Goal: Task Accomplishment & Management: Use online tool/utility

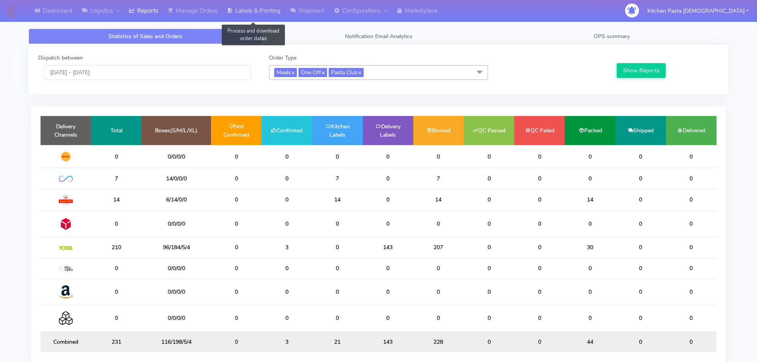
click at [244, 11] on link "Labels & Printing" at bounding box center [253, 11] width 63 height 22
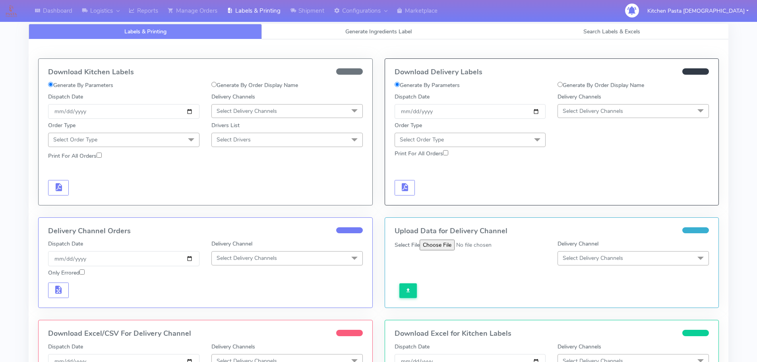
click at [623, 105] on span "Select Delivery Channels" at bounding box center [633, 111] width 151 height 14
click at [593, 196] on li "Yodel" at bounding box center [633, 200] width 151 height 13
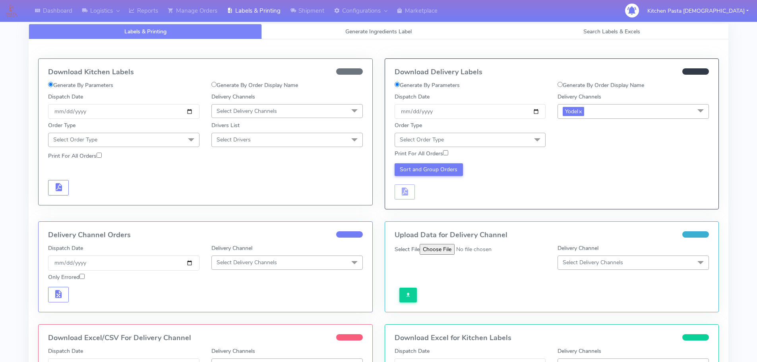
click at [532, 130] on div "Order Type Select Order Type Meal Kit Gift QCOM ATAVI" at bounding box center [470, 133] width 163 height 25
click at [535, 136] on span at bounding box center [537, 140] width 16 height 15
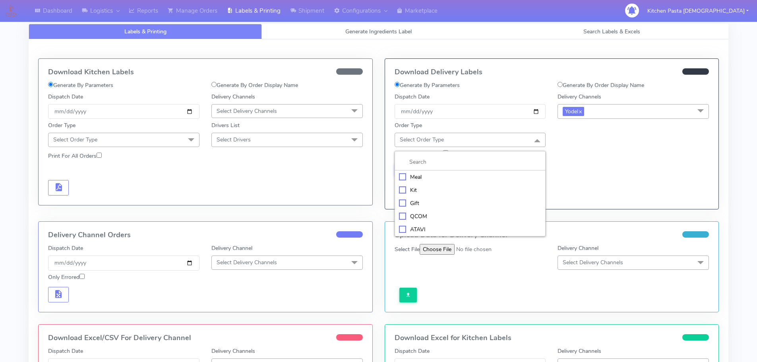
click at [447, 179] on div "Meal" at bounding box center [470, 177] width 143 height 8
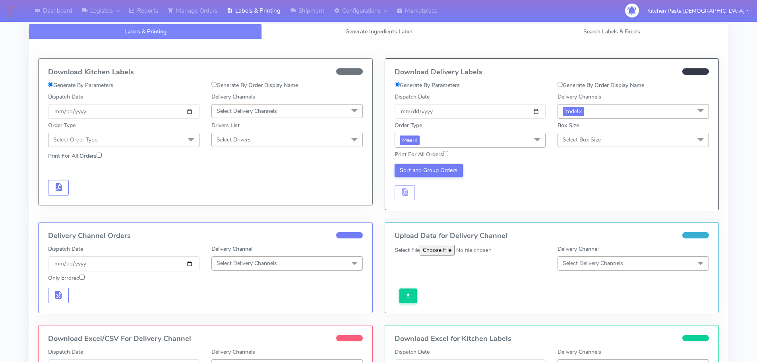
click at [628, 134] on span "Select Box Size" at bounding box center [633, 140] width 151 height 14
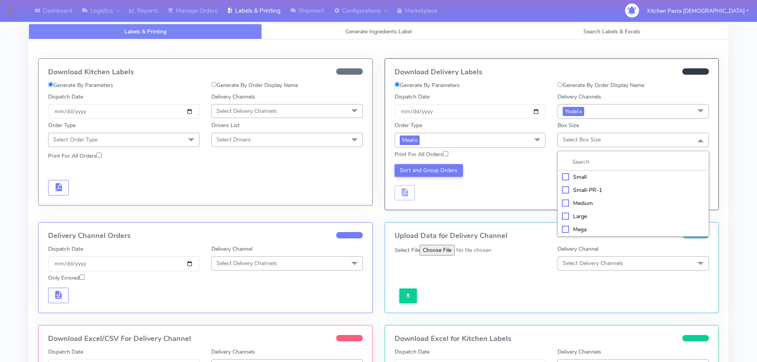
click at [593, 202] on div "Medium" at bounding box center [633, 203] width 143 height 8
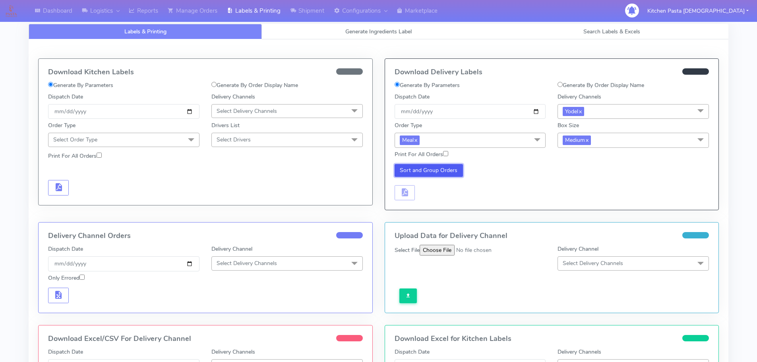
click at [449, 174] on button "Sort and Group Orders" at bounding box center [429, 170] width 69 height 13
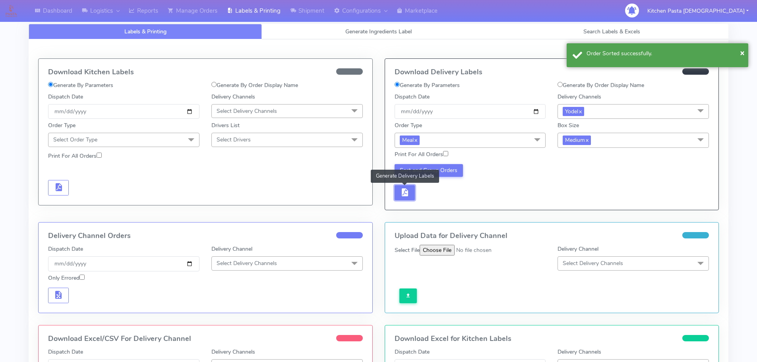
click at [413, 192] on button "button" at bounding box center [405, 192] width 21 height 15
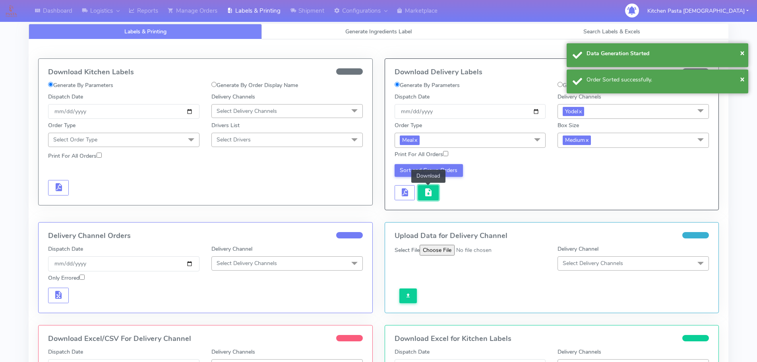
click at [422, 193] on button "button" at bounding box center [428, 192] width 21 height 15
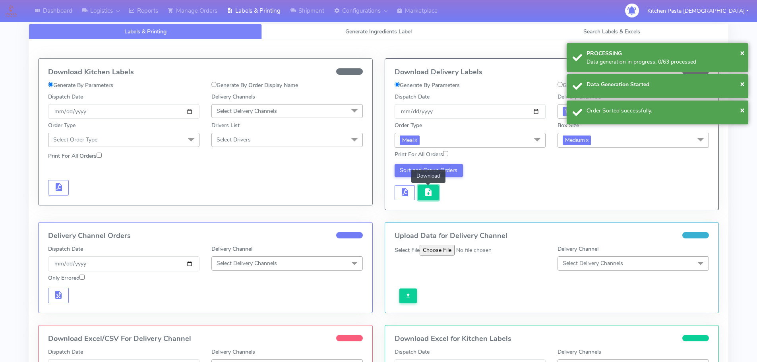
click at [423, 193] on button "button" at bounding box center [428, 192] width 21 height 15
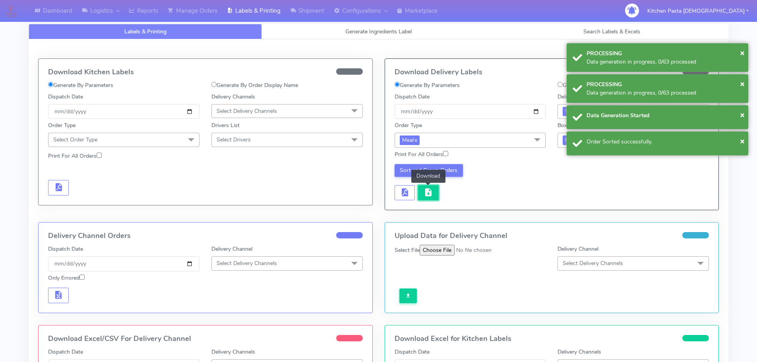
click at [423, 193] on button "button" at bounding box center [428, 192] width 21 height 15
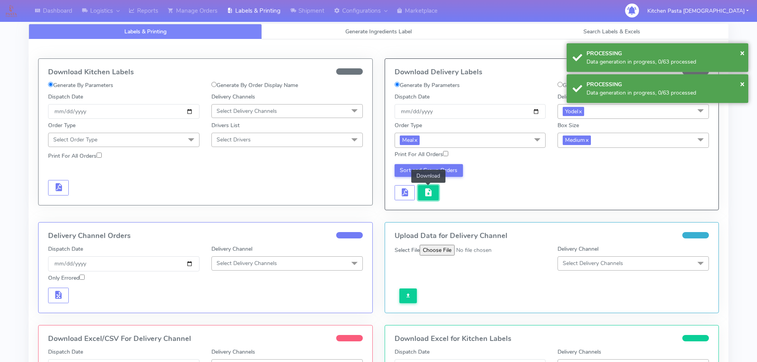
click at [423, 193] on button "button" at bounding box center [428, 192] width 21 height 15
